Goal: Task Accomplishment & Management: Complete application form

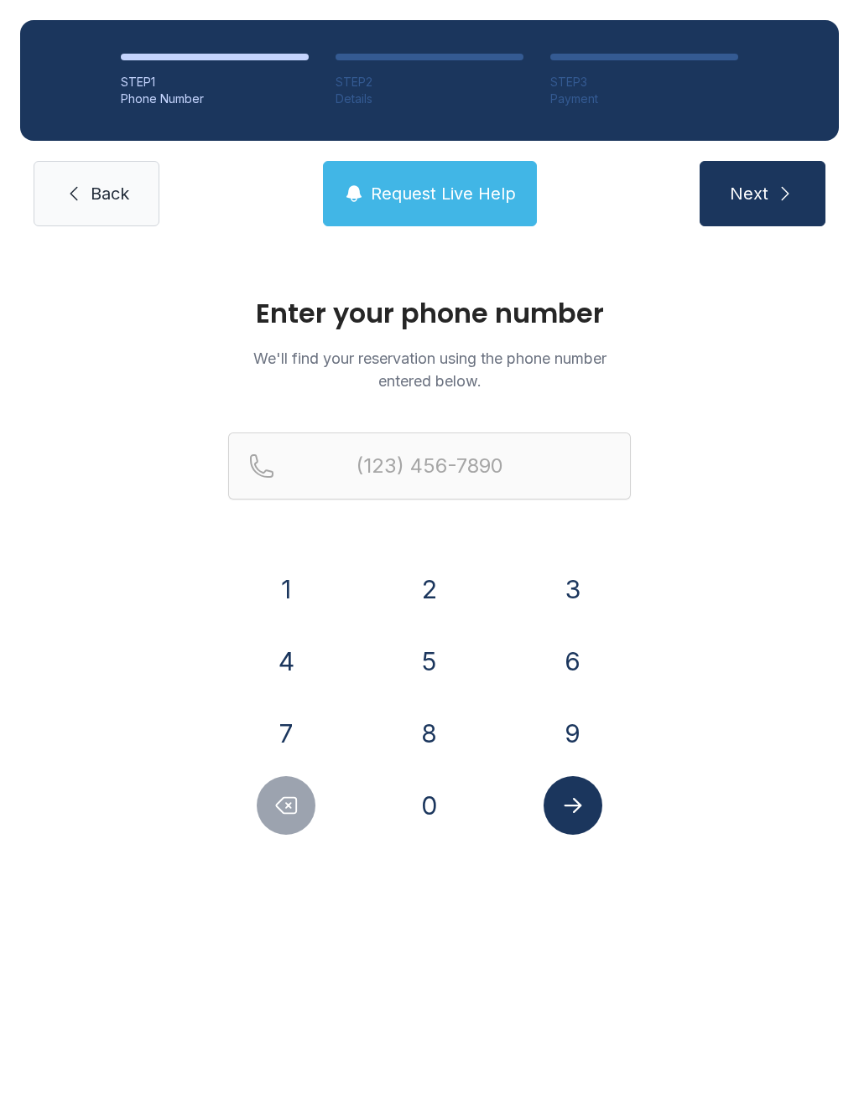
click at [427, 712] on button "8" at bounding box center [429, 733] width 59 height 59
click at [427, 603] on button "2" at bounding box center [429, 589] width 59 height 59
click at [440, 756] on button "8" at bounding box center [429, 733] width 59 height 59
click at [579, 665] on button "6" at bounding box center [572, 661] width 59 height 59
click at [286, 729] on button "7" at bounding box center [286, 733] width 59 height 59
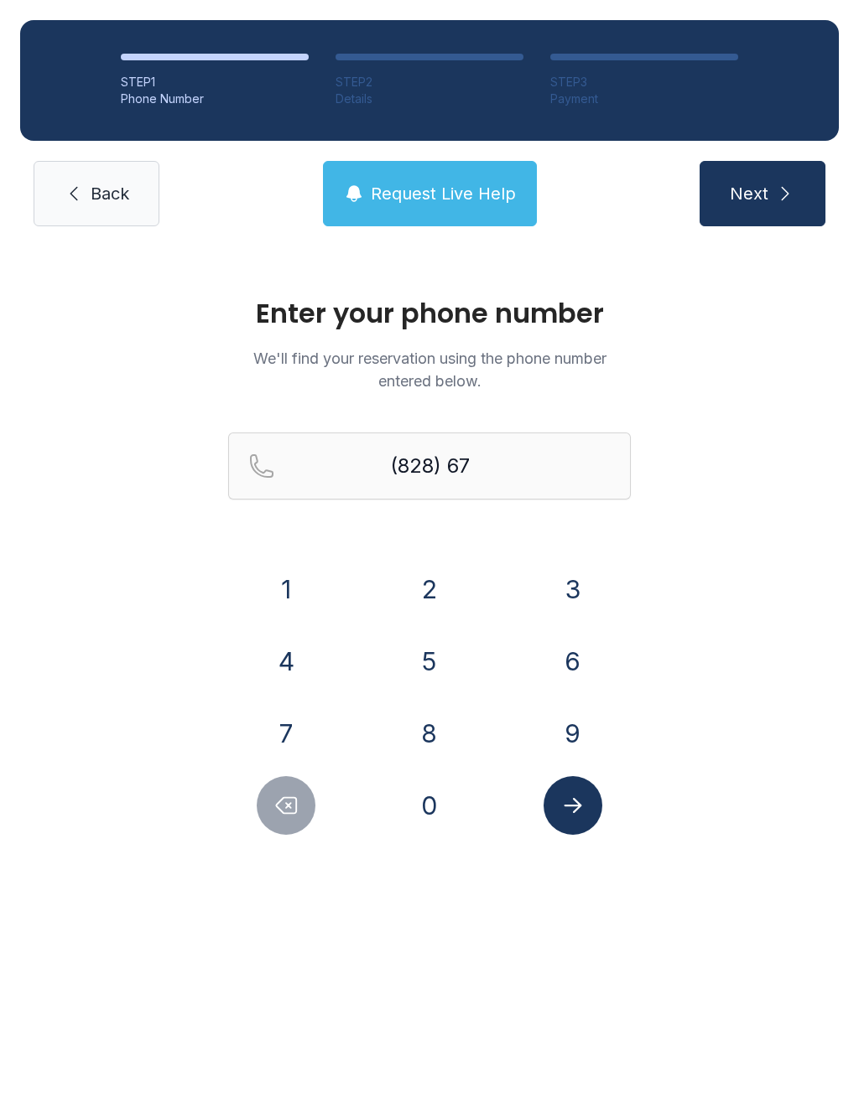
click at [274, 651] on button "4" at bounding box center [286, 661] width 59 height 59
click at [589, 597] on button "3" at bounding box center [572, 589] width 59 height 59
click at [287, 658] on button "4" at bounding box center [286, 661] width 59 height 59
click at [436, 736] on button "8" at bounding box center [429, 733] width 59 height 59
click at [439, 800] on button "0" at bounding box center [429, 805] width 59 height 59
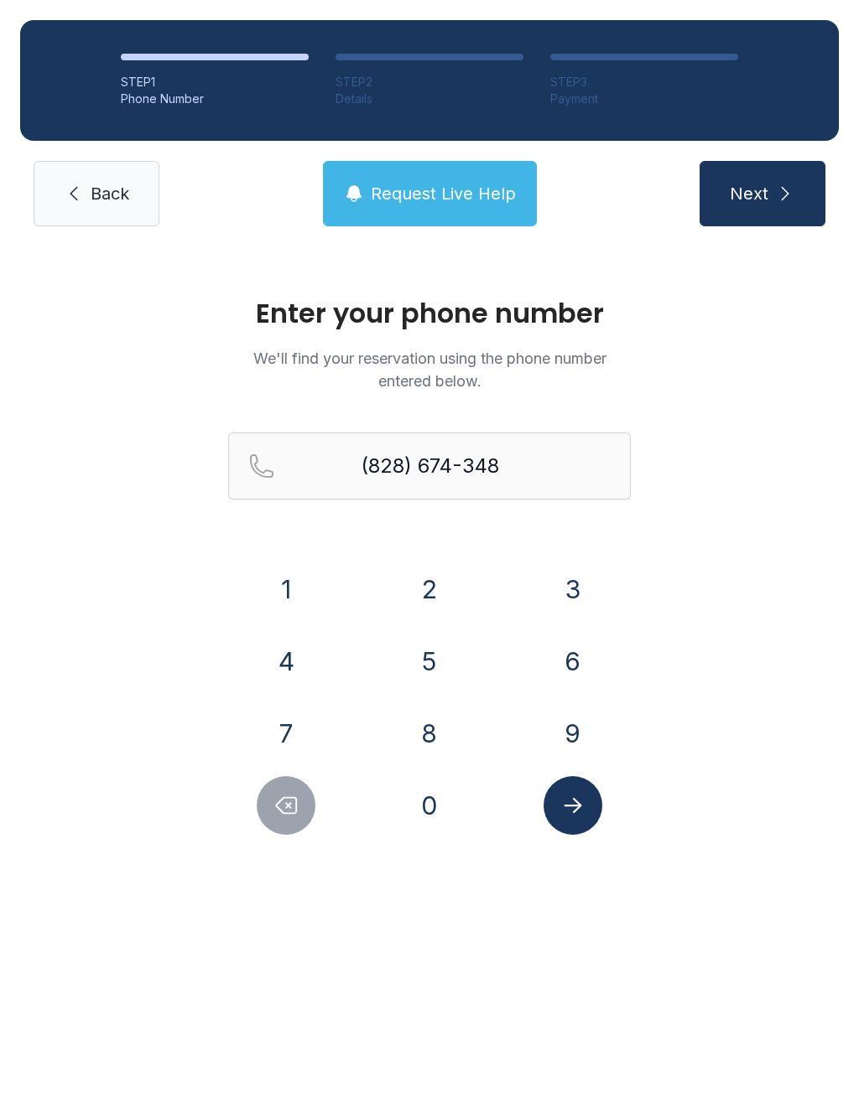
type input "[PHONE_NUMBER]"
click at [767, 208] on button "Next" at bounding box center [762, 193] width 126 height 65
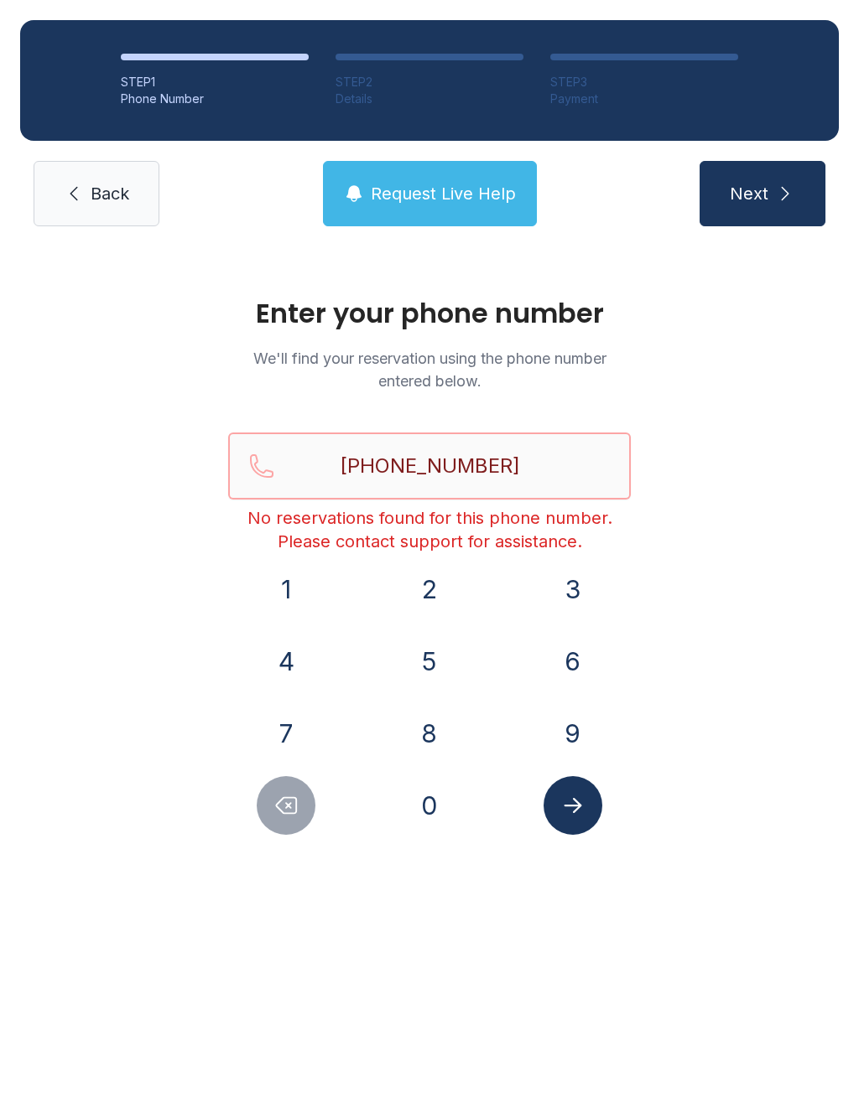
click at [562, 472] on input "[PHONE_NUMBER]" at bounding box center [429, 466] width 402 height 67
click at [739, 624] on div "Enter your phone number We'll find your reservation using the phone number ente…" at bounding box center [429, 575] width 859 height 656
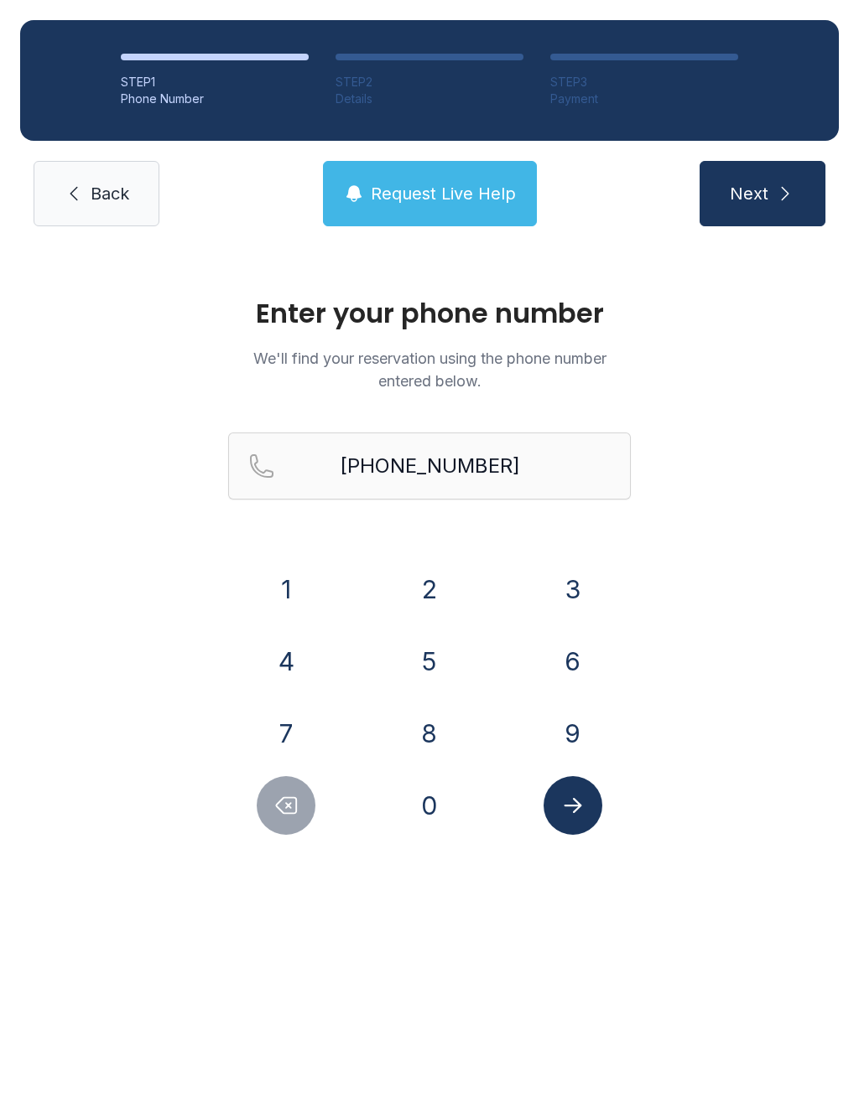
click at [587, 808] on button "Submit lookup form" at bounding box center [572, 805] width 59 height 59
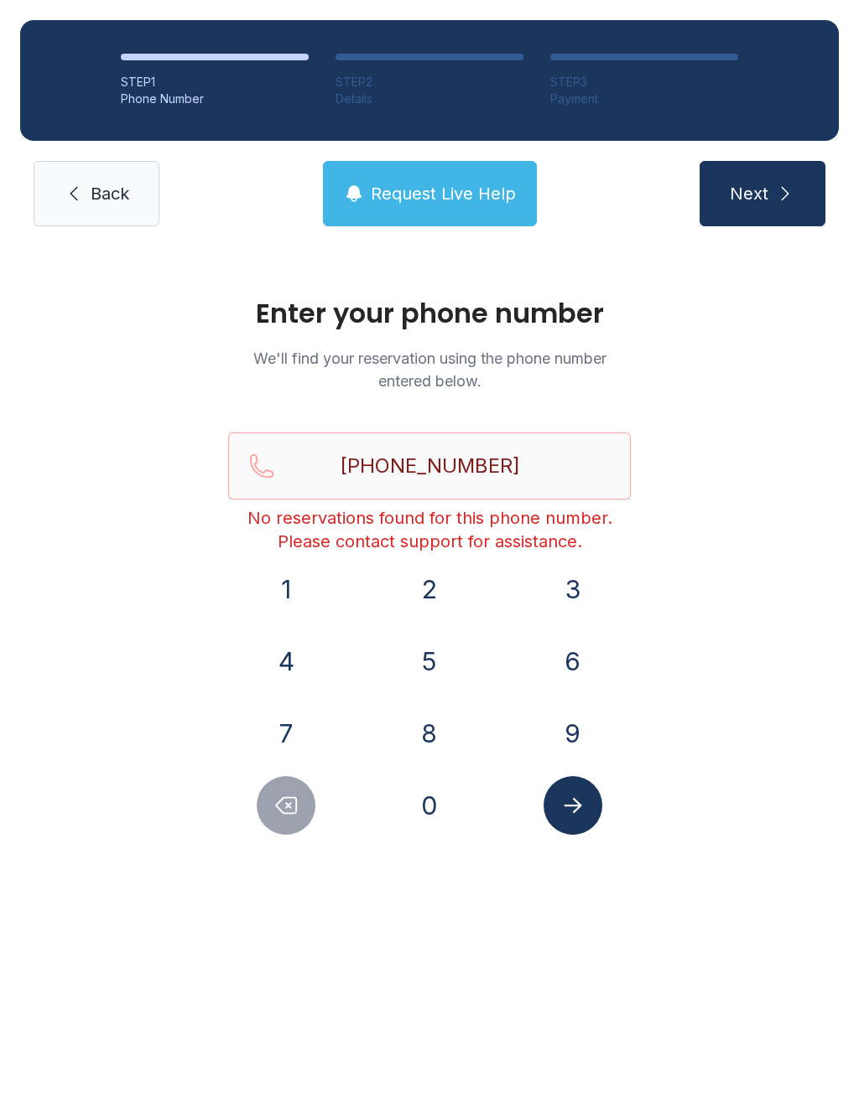
click at [107, 193] on span "Back" at bounding box center [110, 193] width 39 height 23
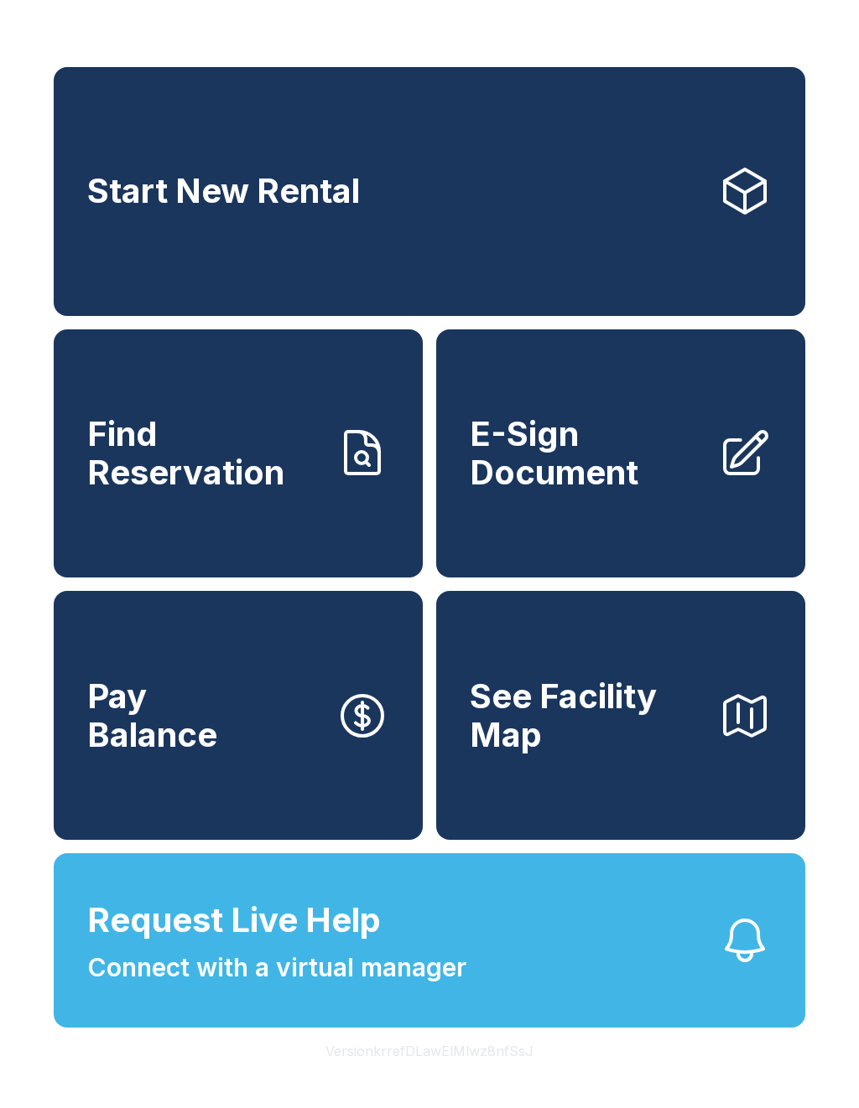
click at [486, 954] on button "Request Live Help Connect with a virtual manager" at bounding box center [429, 941] width 751 height 174
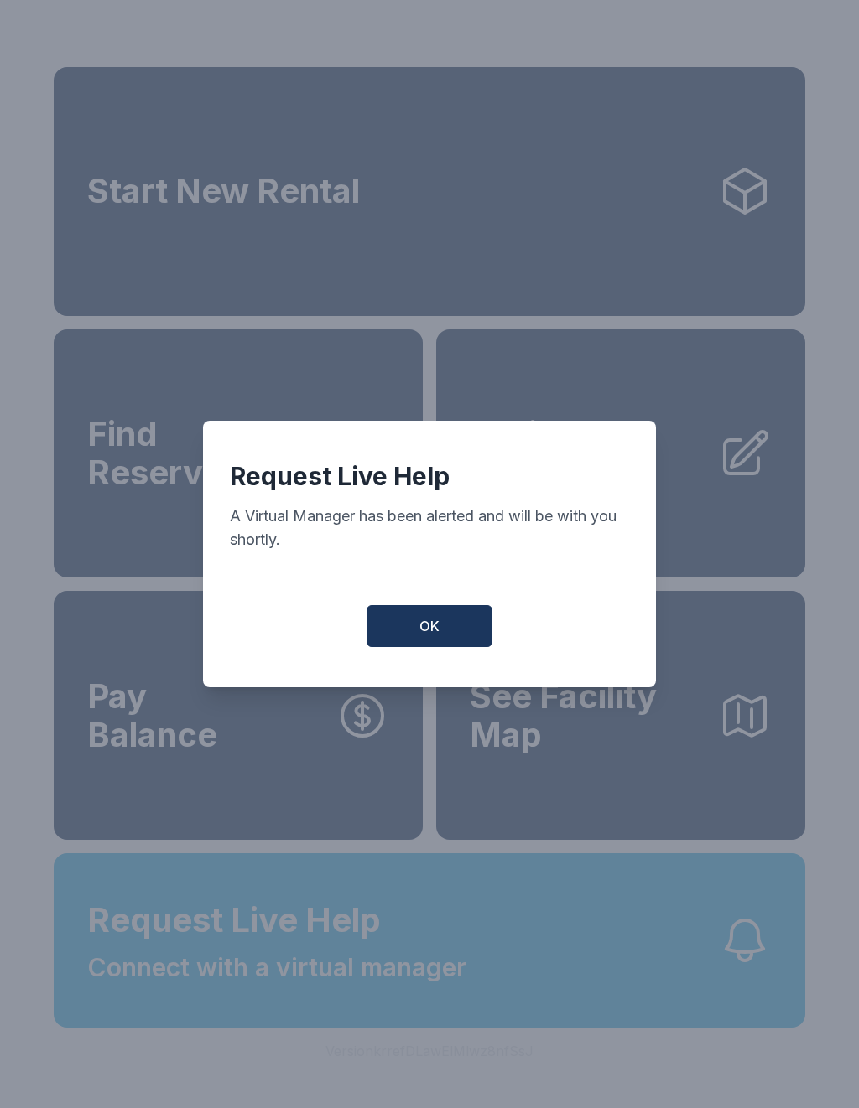
click at [448, 642] on button "OK" at bounding box center [429, 626] width 126 height 42
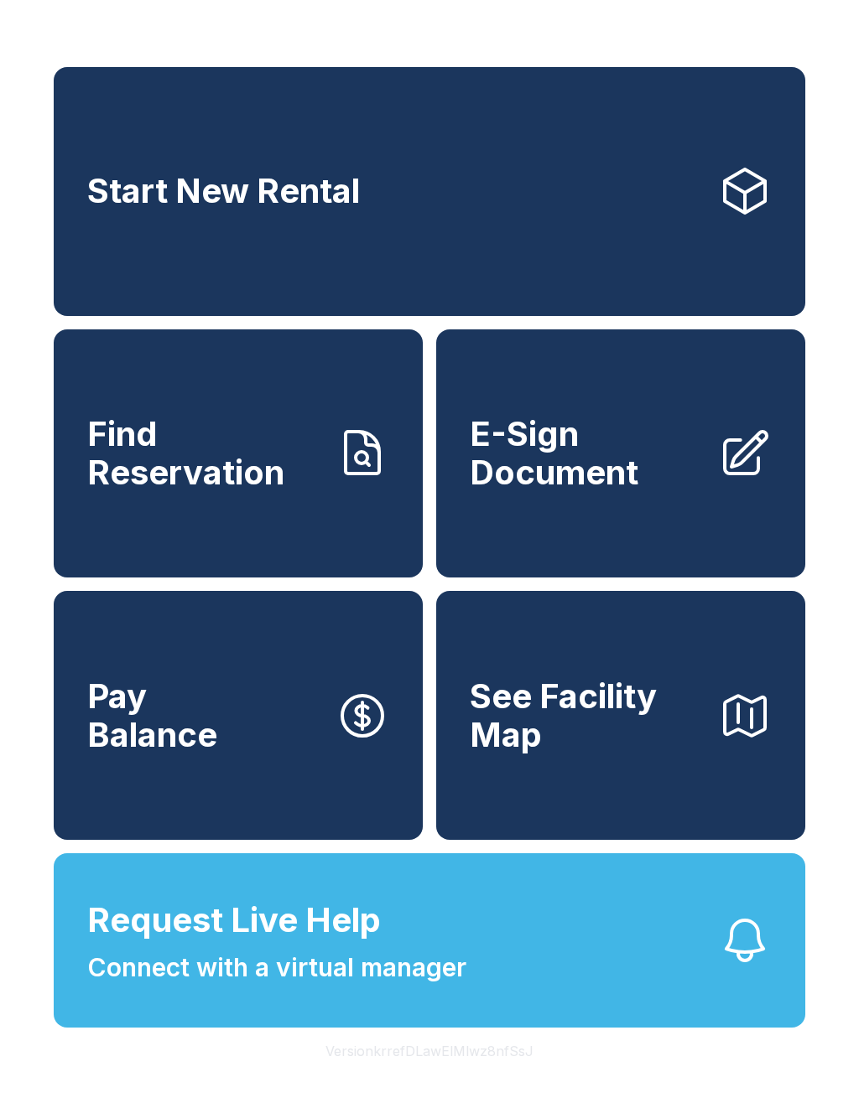
click at [239, 698] on button "Pay Balance" at bounding box center [238, 715] width 369 height 249
click at [238, 465] on span "Find Reservation" at bounding box center [204, 453] width 235 height 76
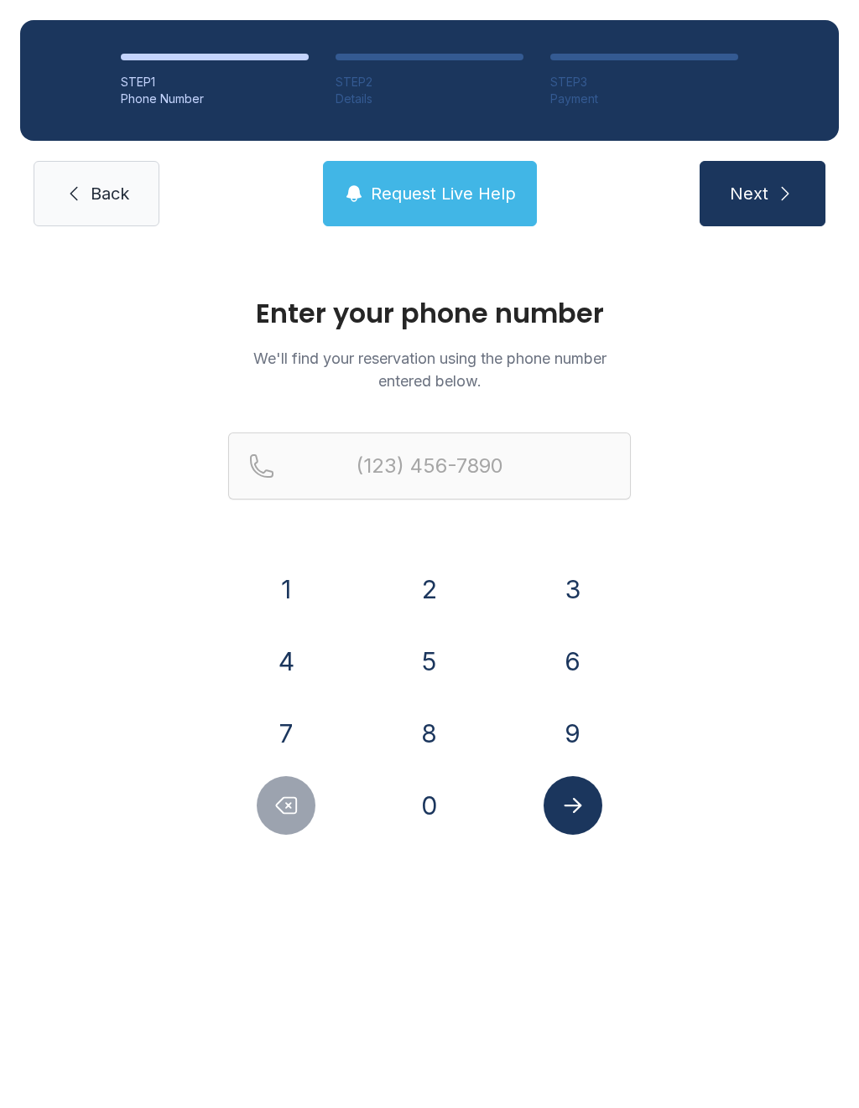
click at [439, 717] on button "8" at bounding box center [429, 733] width 59 height 59
click at [439, 608] on button "2" at bounding box center [429, 589] width 59 height 59
click at [423, 753] on button "8" at bounding box center [429, 733] width 59 height 59
click at [576, 658] on button "6" at bounding box center [572, 661] width 59 height 59
click at [297, 724] on button "7" at bounding box center [286, 733] width 59 height 59
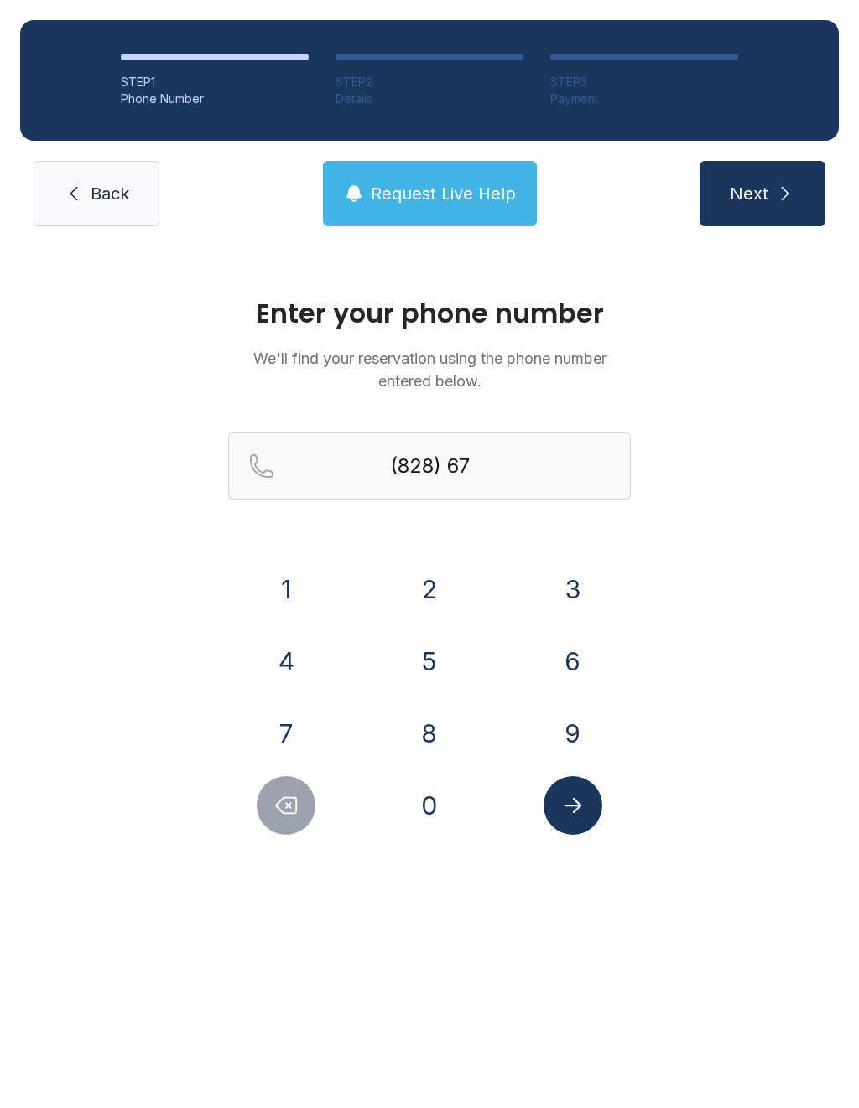
click at [296, 658] on button "4" at bounding box center [286, 661] width 59 height 59
click at [579, 596] on button "3" at bounding box center [572, 589] width 59 height 59
click at [283, 670] on button "4" at bounding box center [286, 661] width 59 height 59
click at [430, 735] on button "8" at bounding box center [429, 733] width 59 height 59
click at [435, 833] on button "0" at bounding box center [429, 805] width 59 height 59
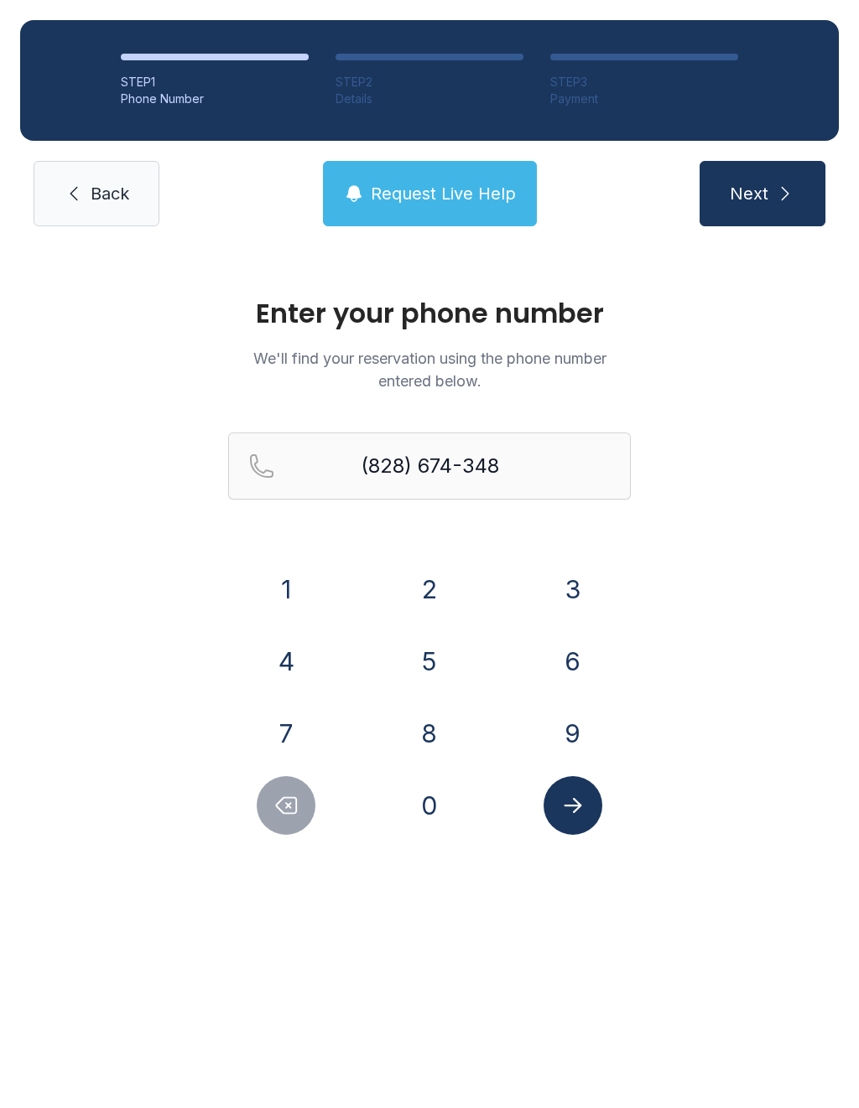
type input "[PHONE_NUMBER]"
click at [572, 813] on icon "Submit lookup form" at bounding box center [572, 805] width 25 height 25
click at [579, 801] on icon "Submit lookup form" at bounding box center [572, 805] width 25 height 25
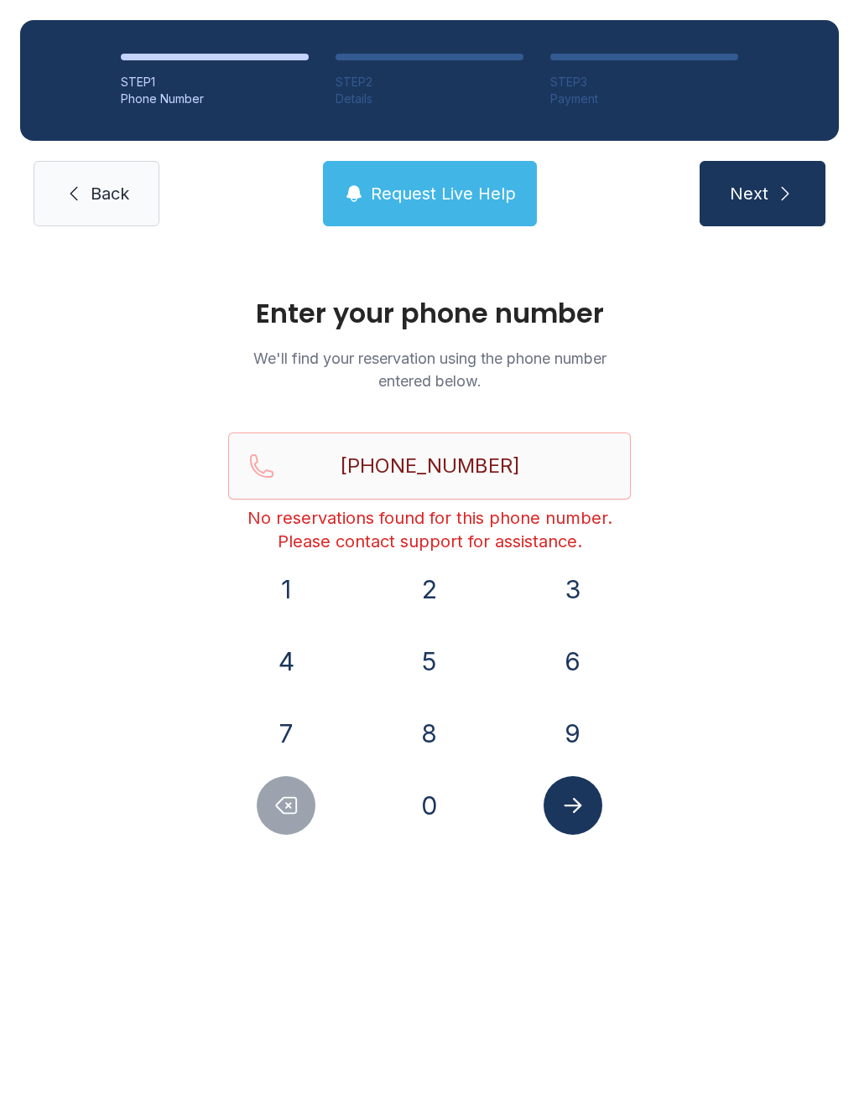
click at [105, 187] on span "Back" at bounding box center [110, 193] width 39 height 23
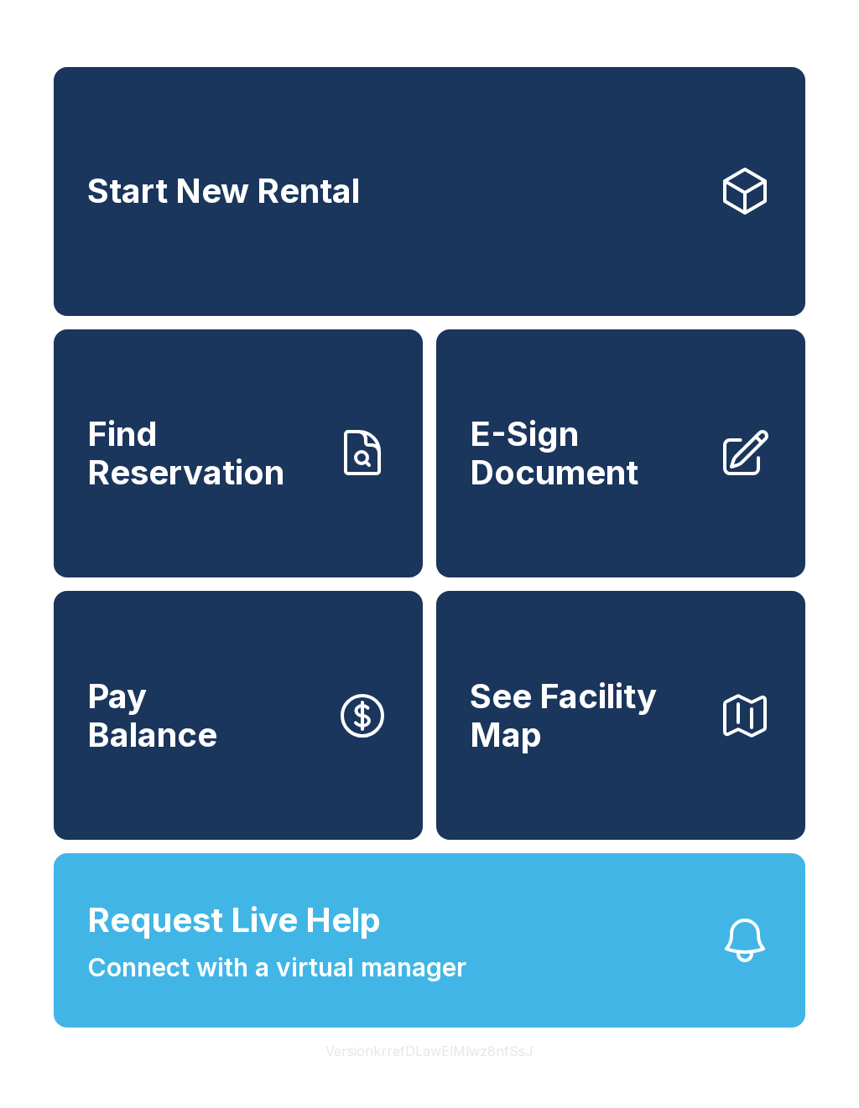
click at [647, 464] on span "E-Sign Document" at bounding box center [587, 453] width 235 height 76
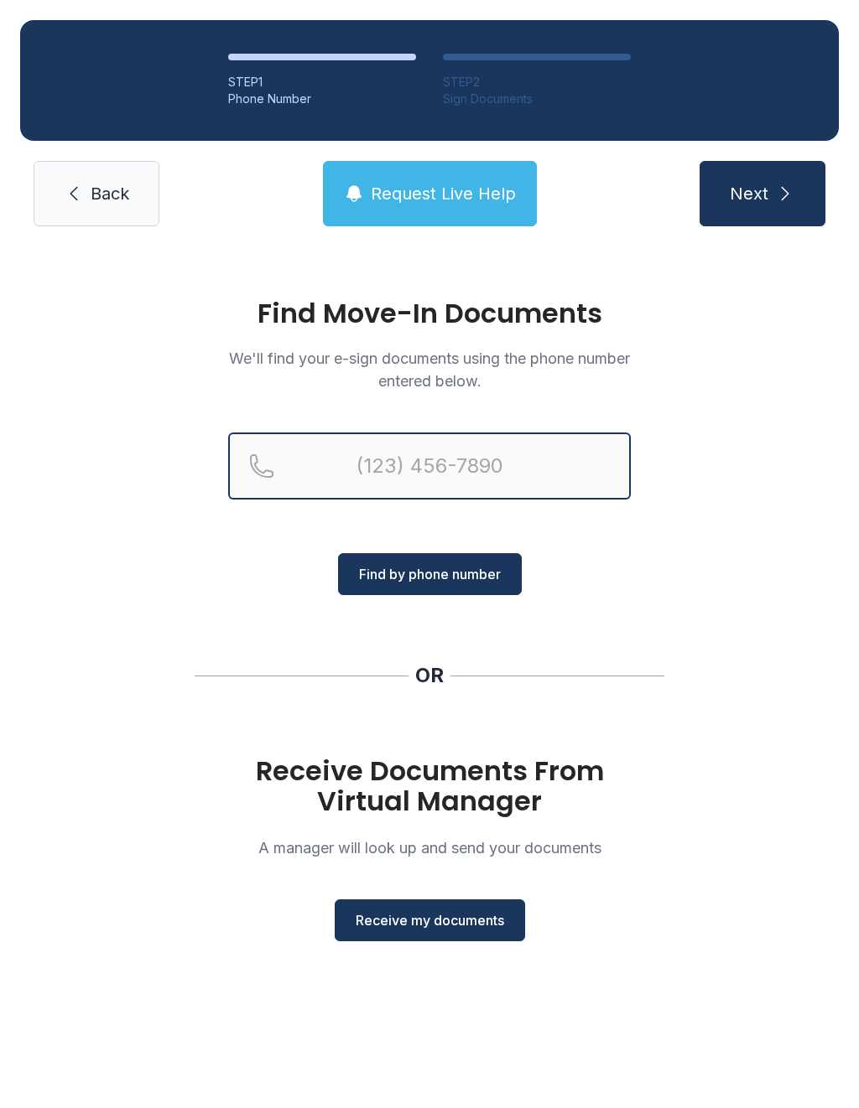
click at [499, 475] on input "Reservation phone number" at bounding box center [429, 466] width 402 height 67
type input "[PHONE_NUMBER]"
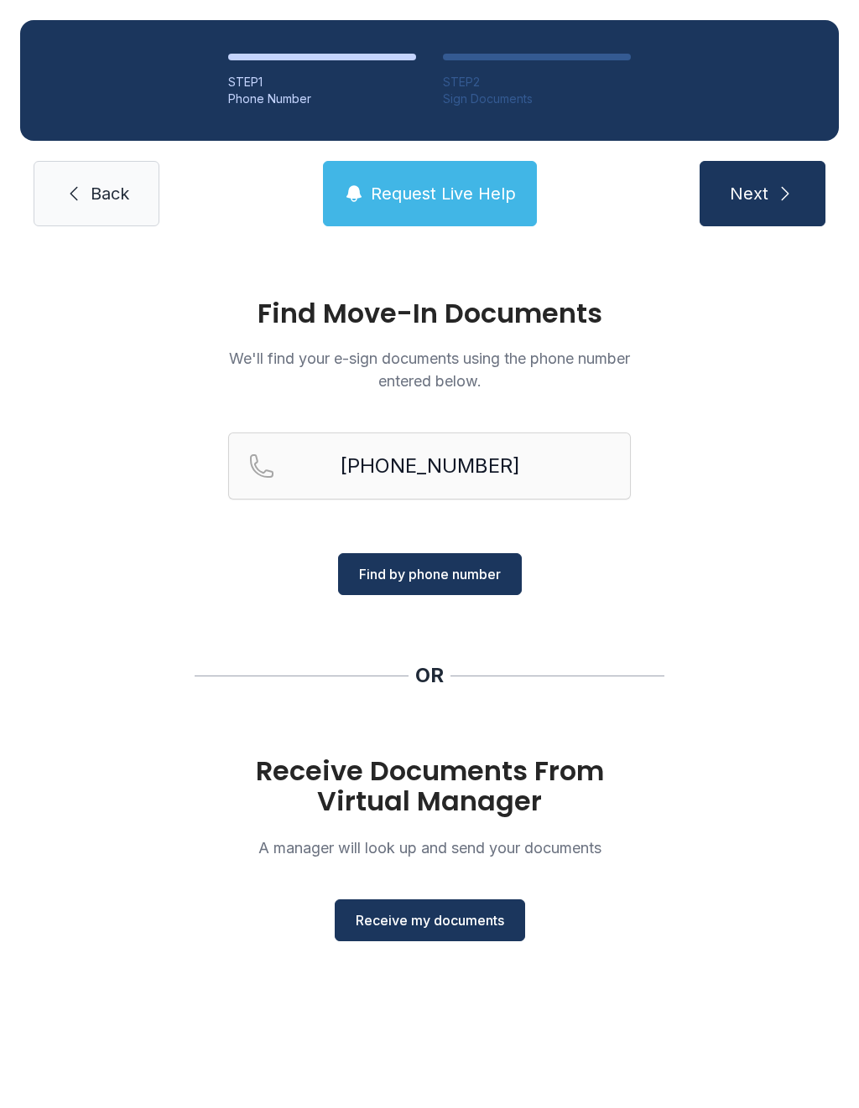
click at [456, 574] on span "Find by phone number" at bounding box center [430, 574] width 142 height 20
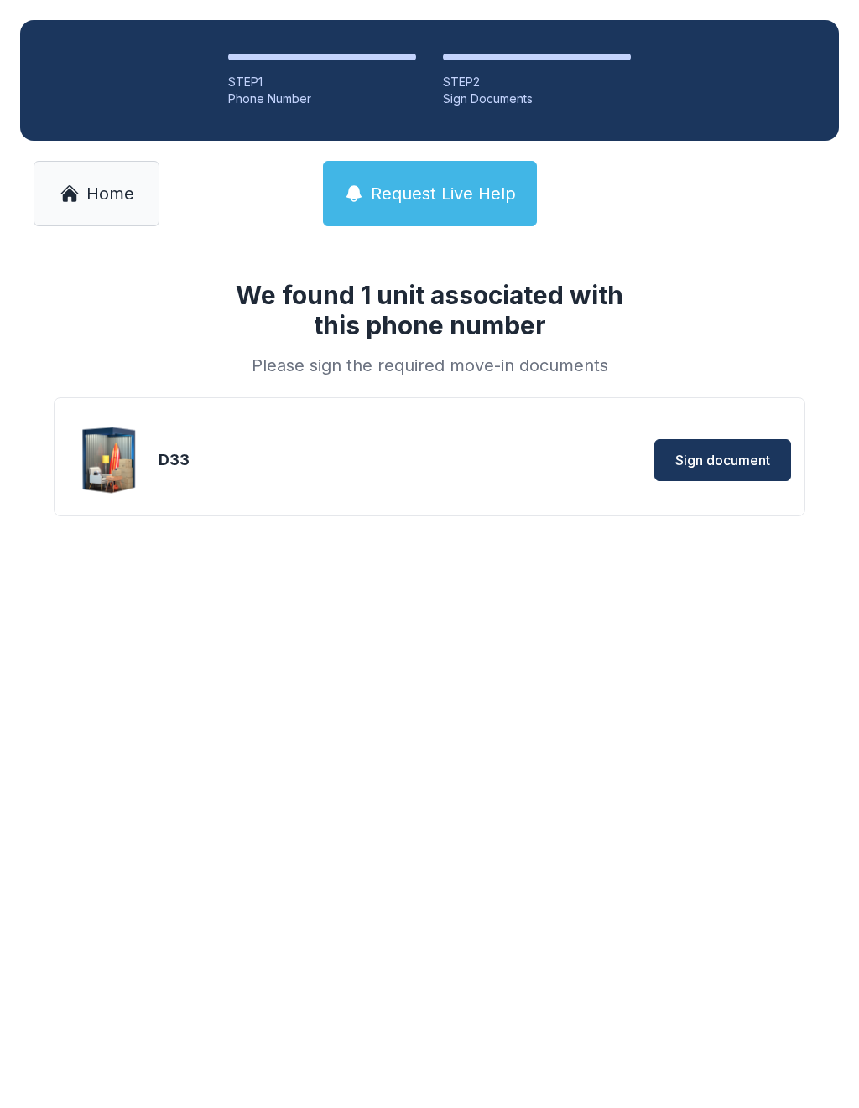
click at [730, 448] on button "Sign document" at bounding box center [722, 460] width 137 height 42
click at [717, 446] on span "Sign document" at bounding box center [711, 449] width 95 height 20
click at [106, 190] on span "Home" at bounding box center [110, 193] width 48 height 23
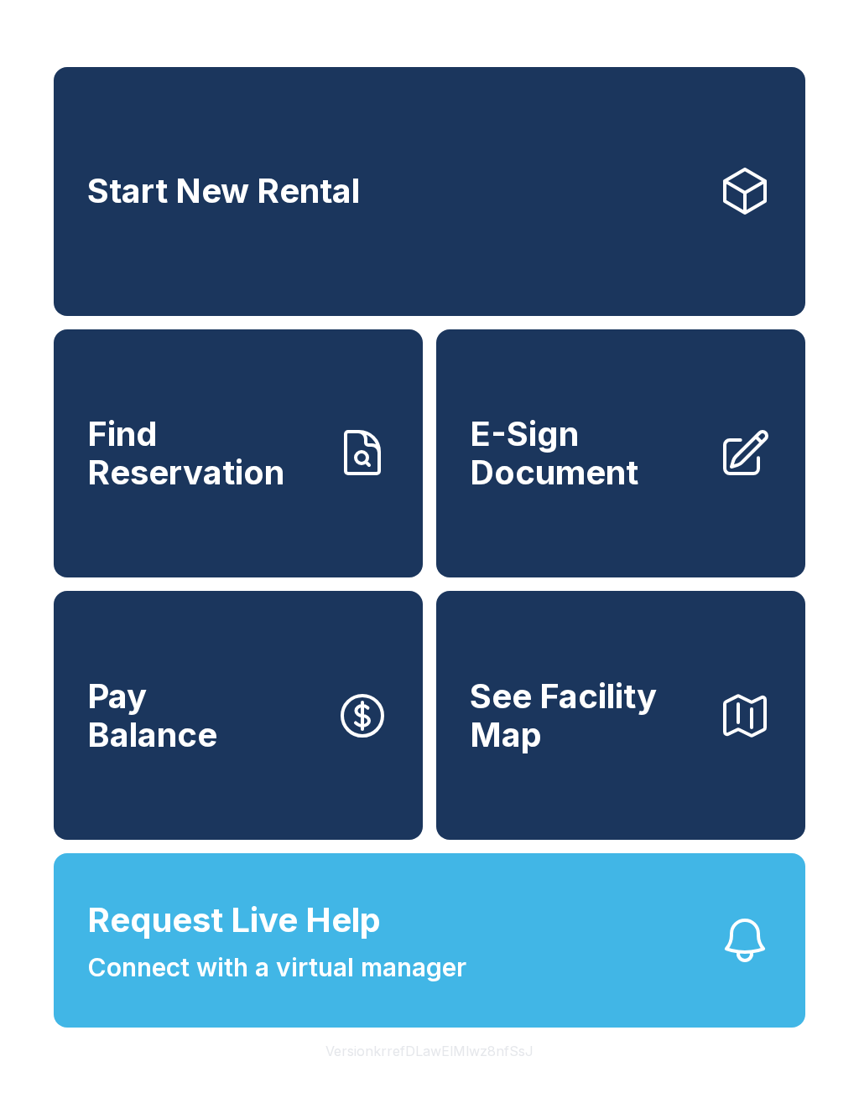
click at [621, 485] on span "E-Sign Document" at bounding box center [587, 453] width 235 height 76
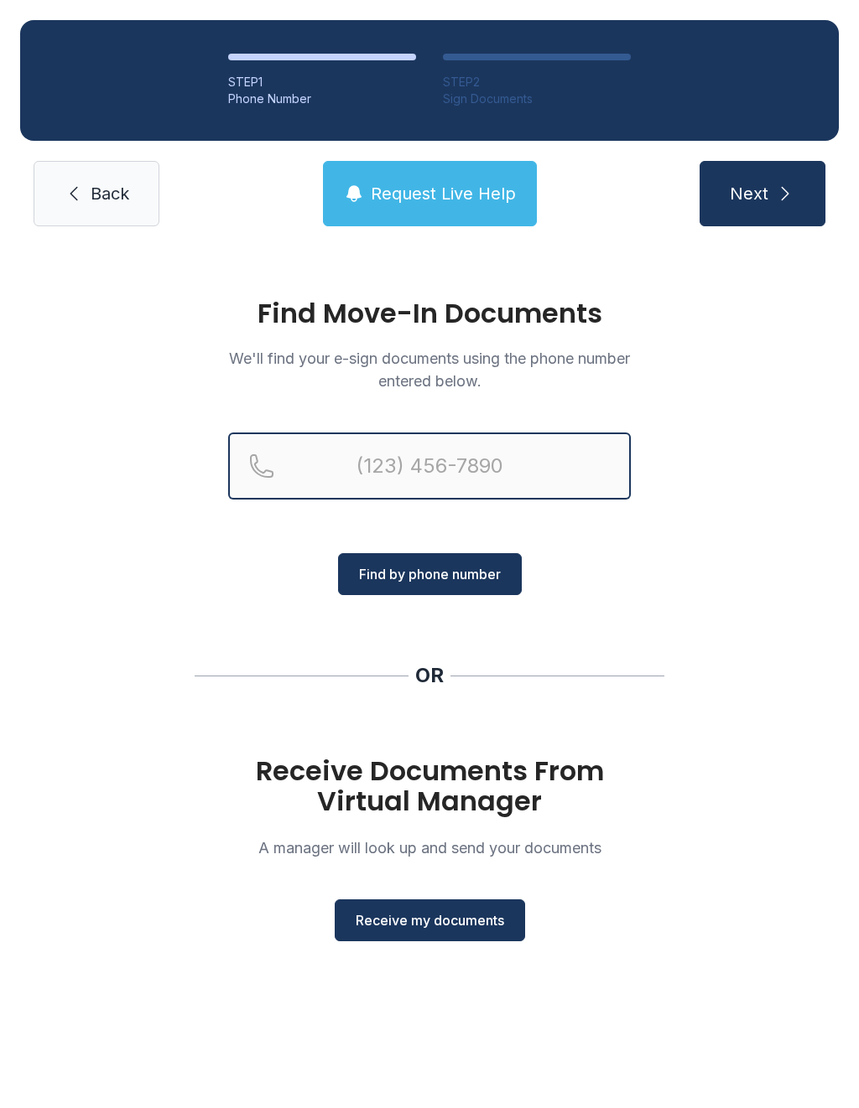
click at [490, 475] on input "Reservation phone number" at bounding box center [429, 466] width 402 height 67
type input "("
